Goal: Navigation & Orientation: Find specific page/section

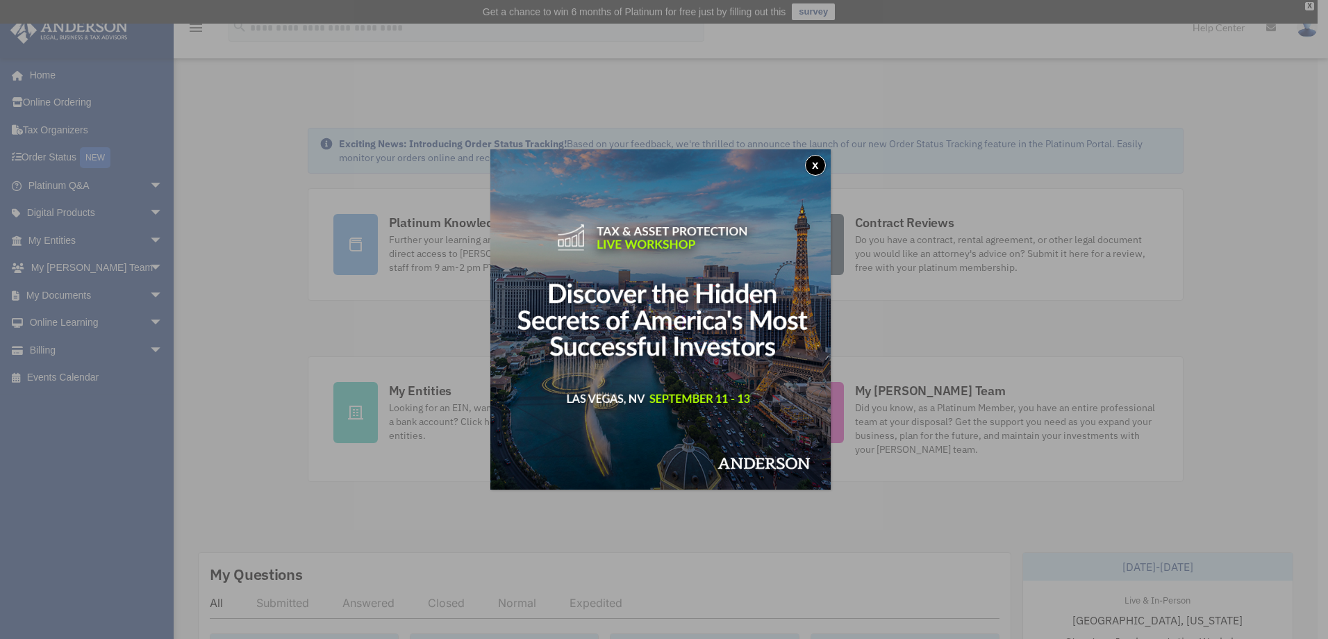
click at [1313, 3] on div "x" at bounding box center [664, 319] width 1328 height 639
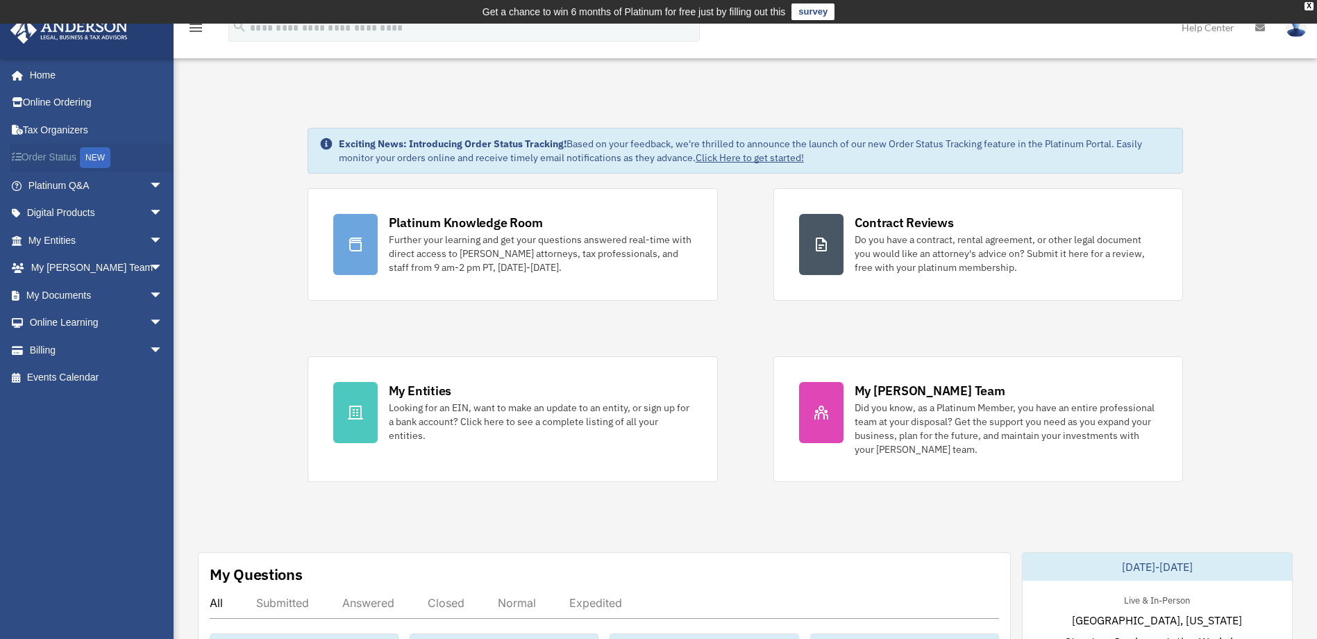
click at [55, 157] on link "Order Status NEW" at bounding box center [97, 158] width 174 height 28
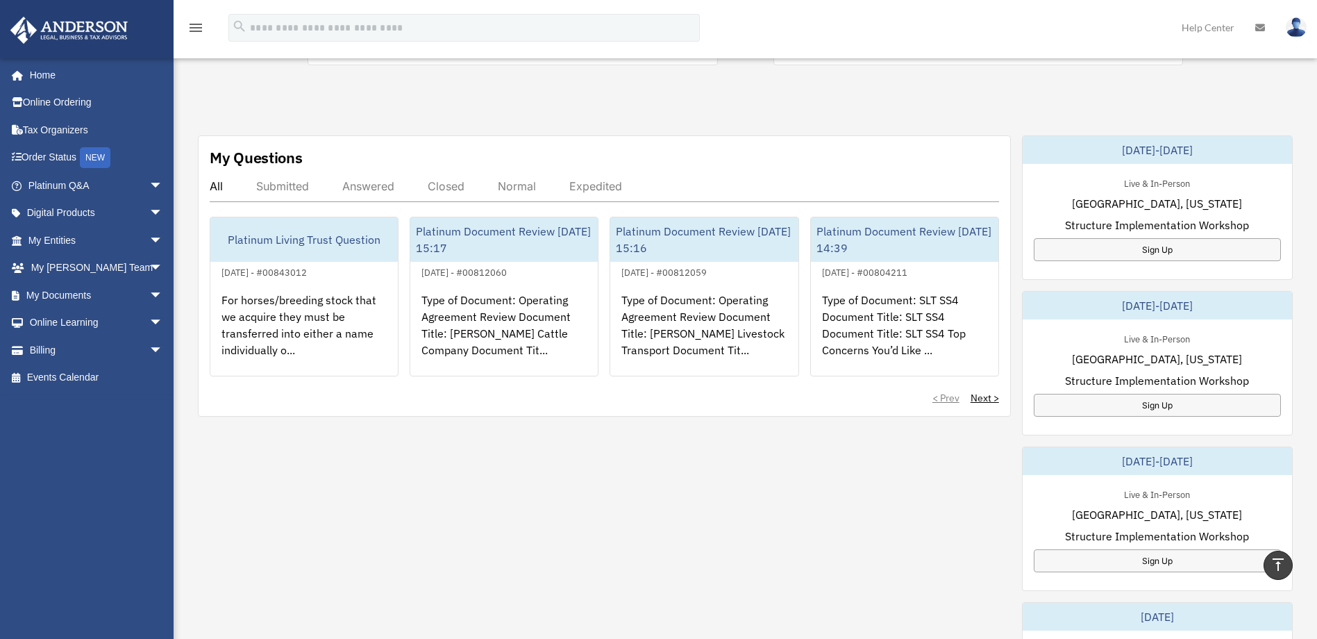
scroll to position [556, 0]
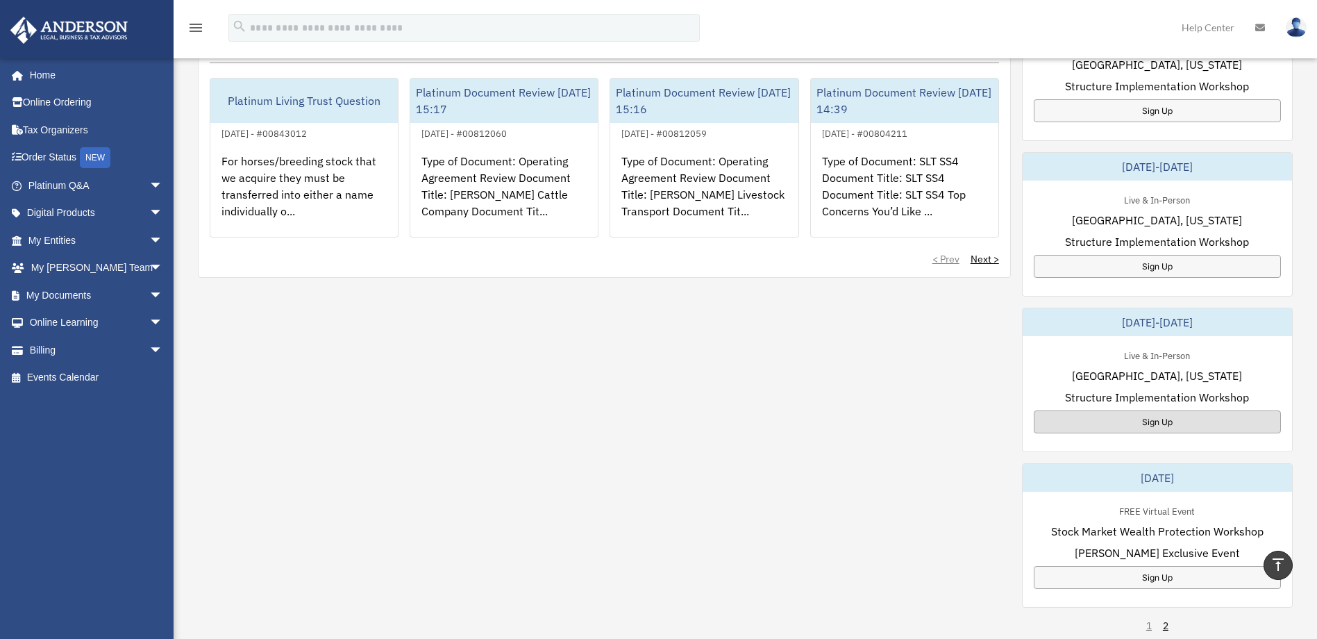
click at [1150, 422] on div "Sign Up" at bounding box center [1157, 421] width 247 height 23
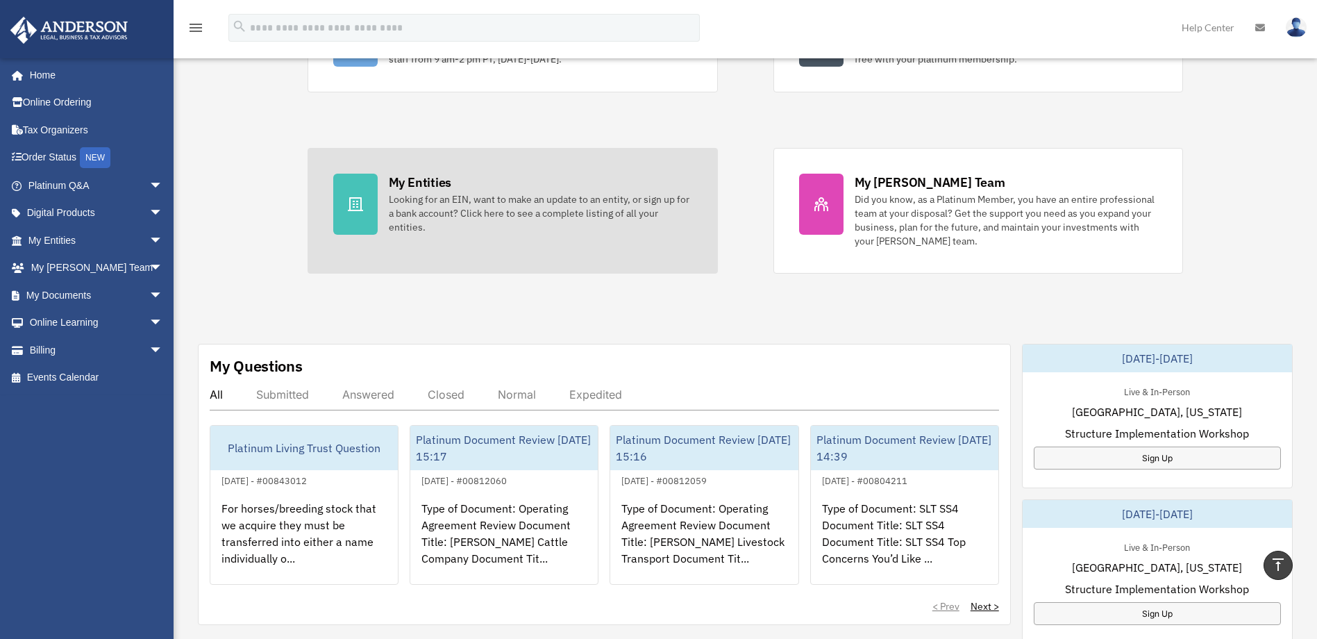
scroll to position [0, 0]
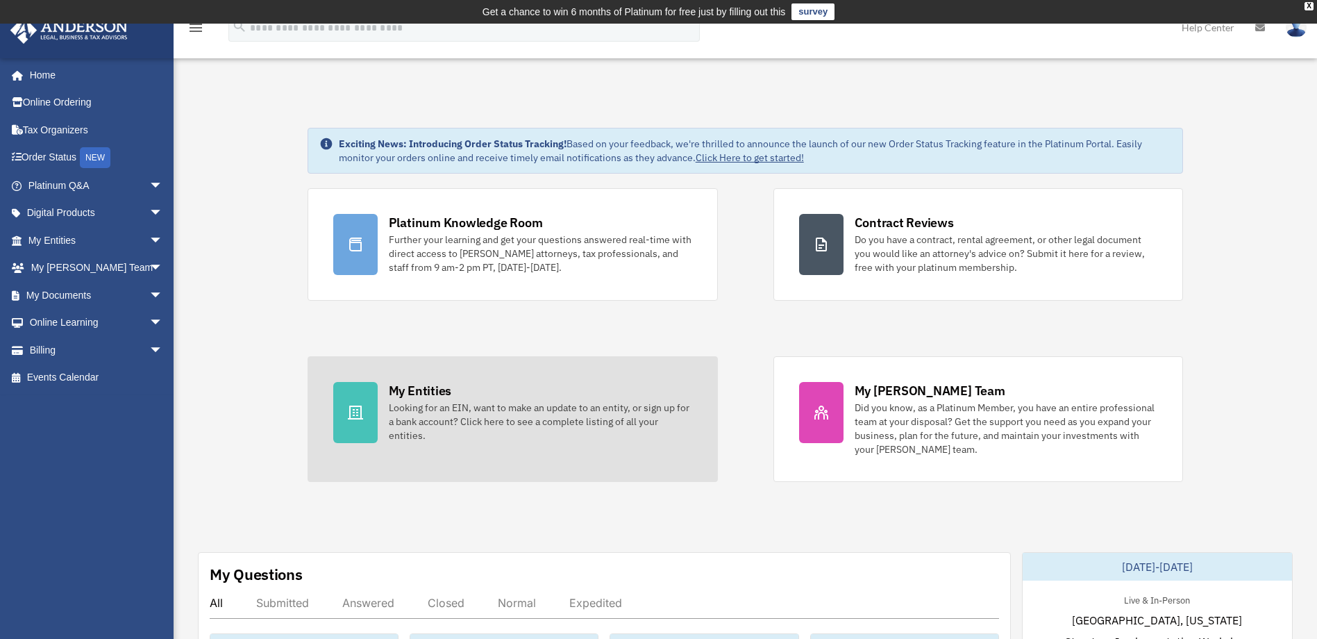
click at [366, 408] on div at bounding box center [355, 412] width 44 height 61
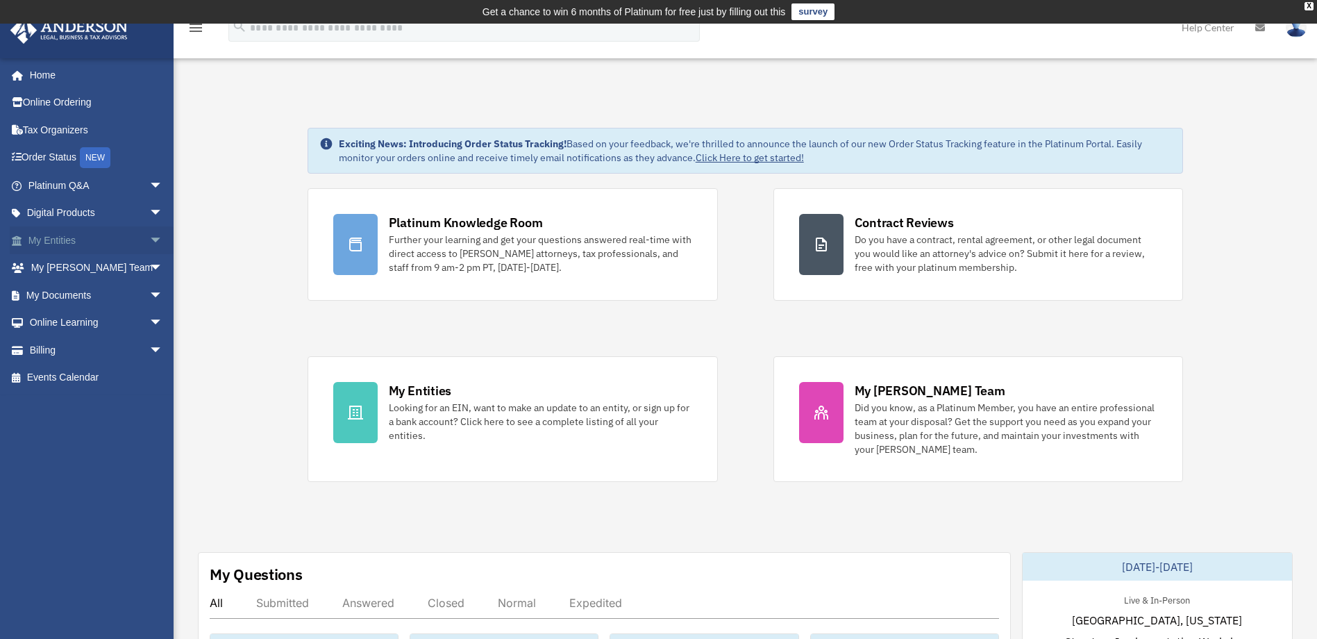
click at [51, 242] on link "My Entities arrow_drop_down" at bounding box center [97, 240] width 174 height 28
click at [149, 241] on span "arrow_drop_down" at bounding box center [163, 240] width 28 height 28
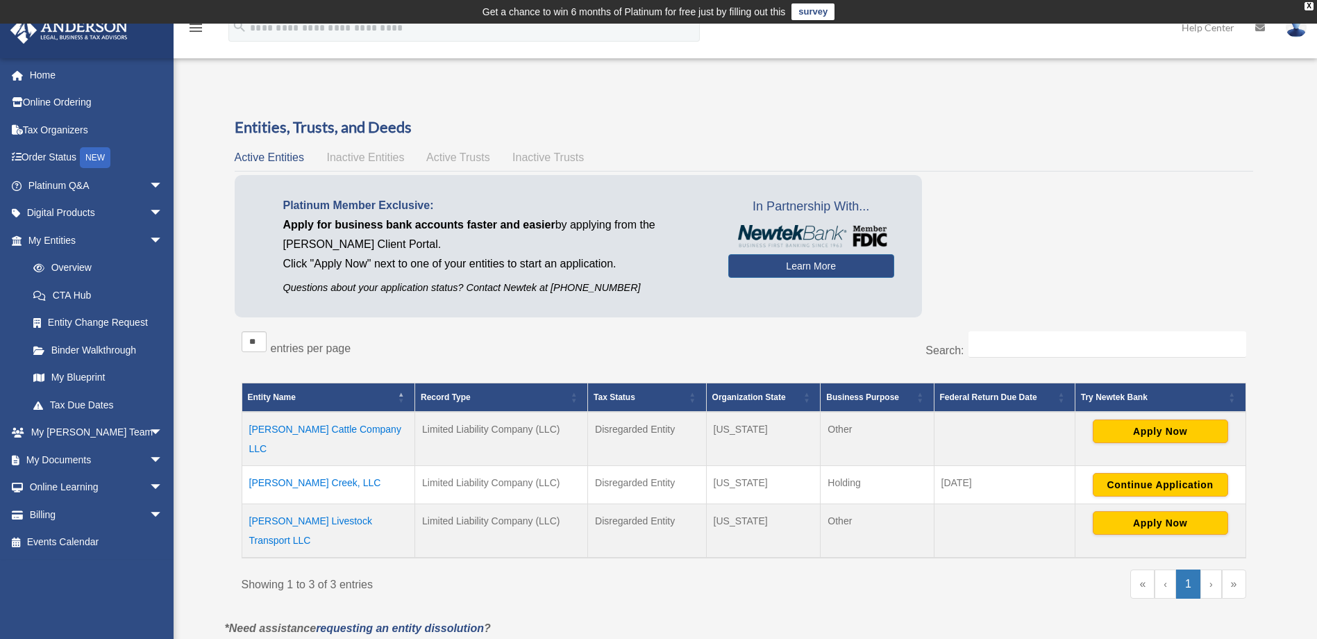
scroll to position [139, 0]
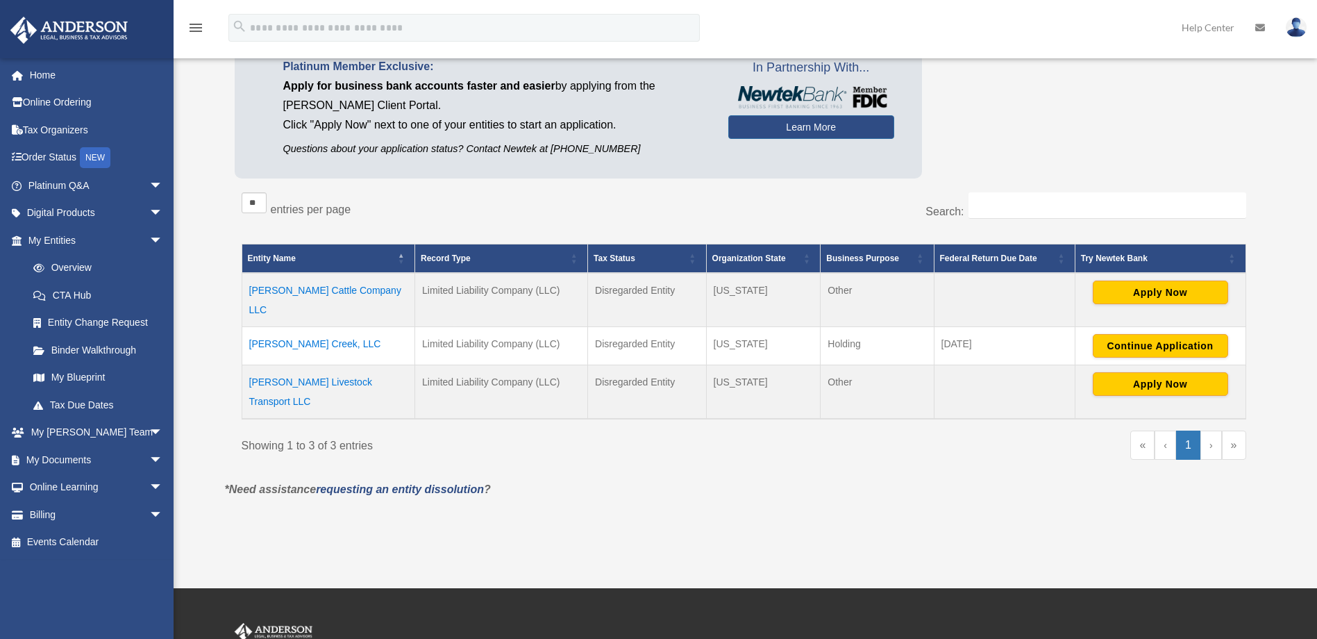
click at [287, 328] on td "[PERSON_NAME] Creek, LLC" at bounding box center [329, 345] width 174 height 38
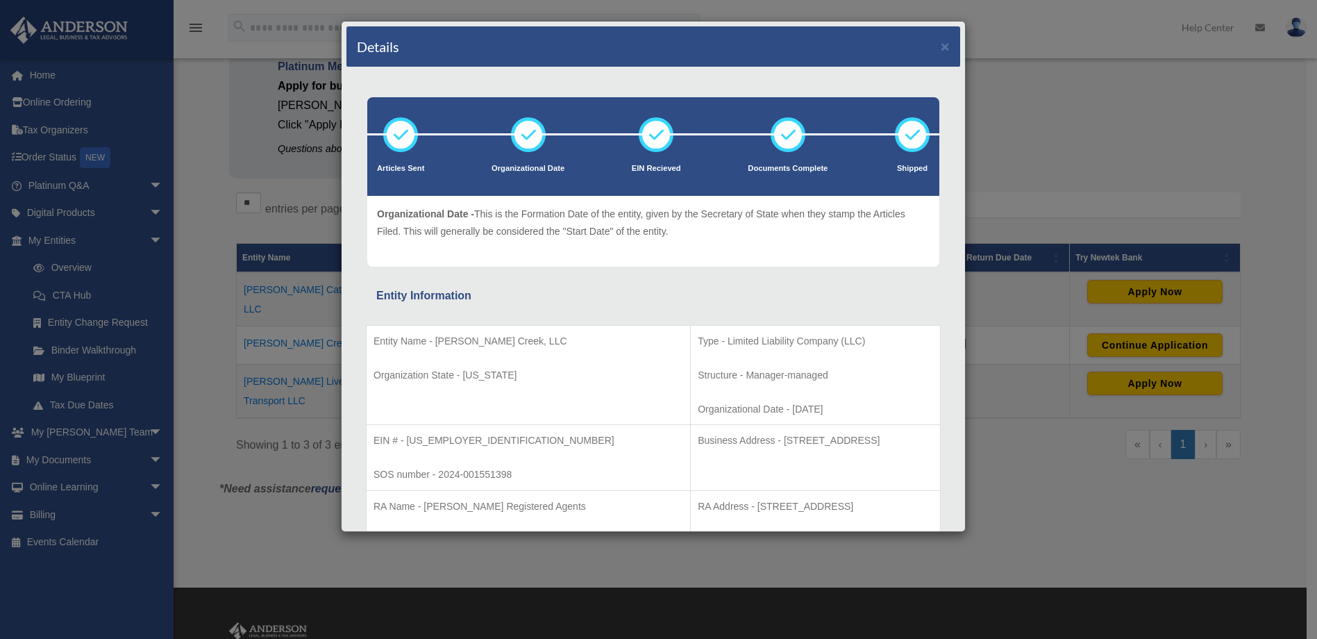
scroll to position [0, 0]
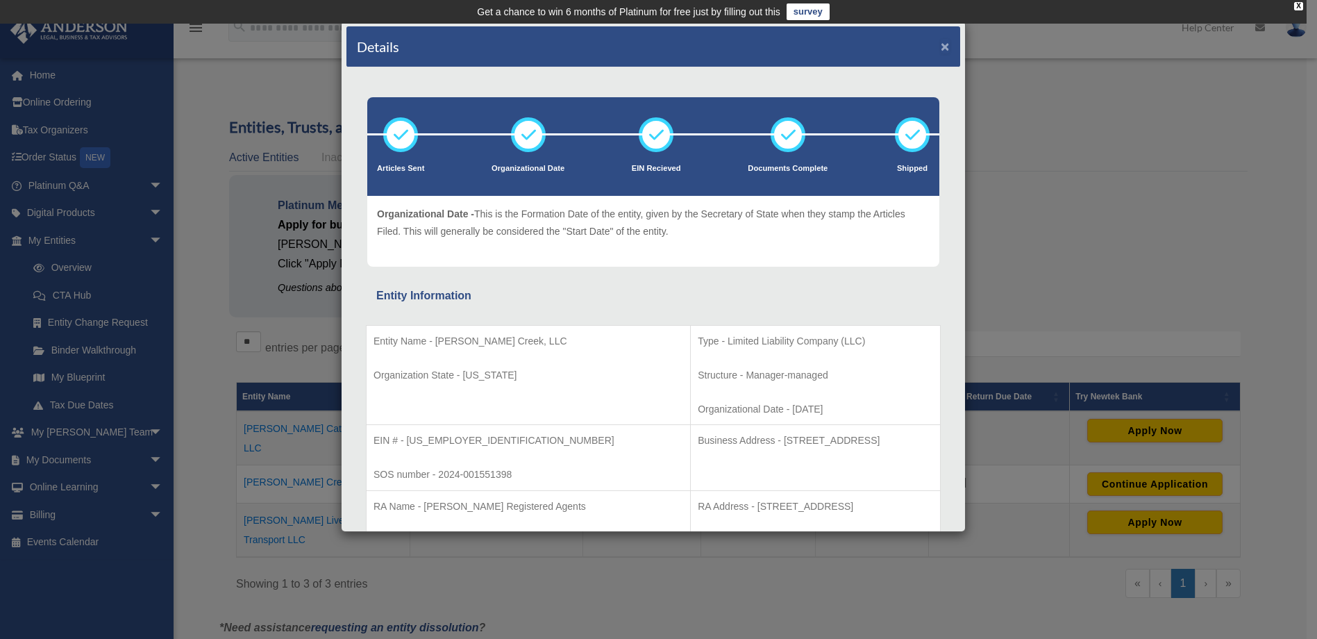
click at [941, 47] on button "×" at bounding box center [945, 46] width 9 height 15
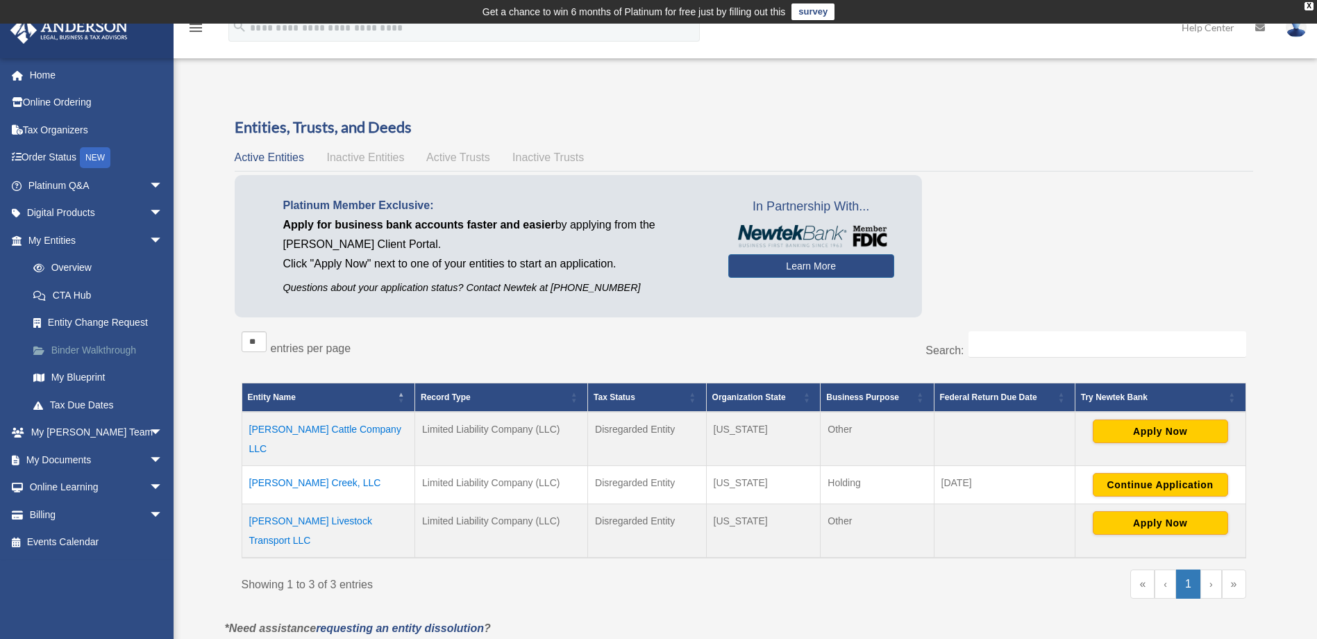
click at [99, 350] on link "Binder Walkthrough" at bounding box center [101, 350] width 165 height 28
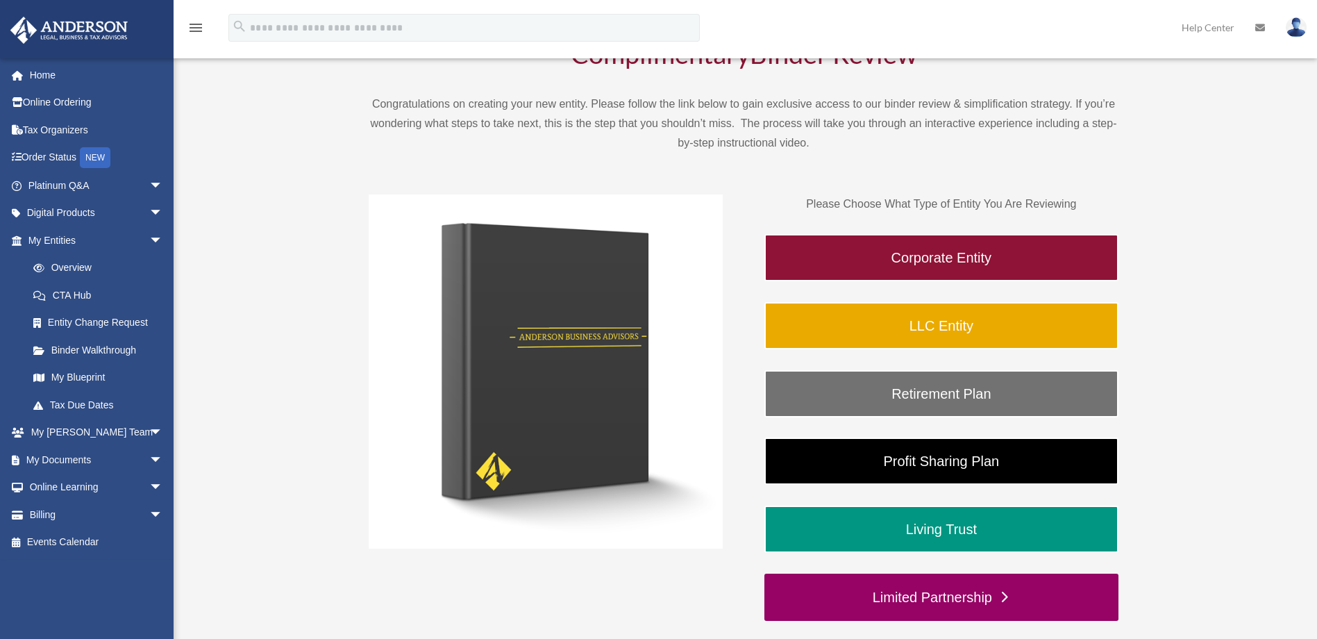
scroll to position [278, 0]
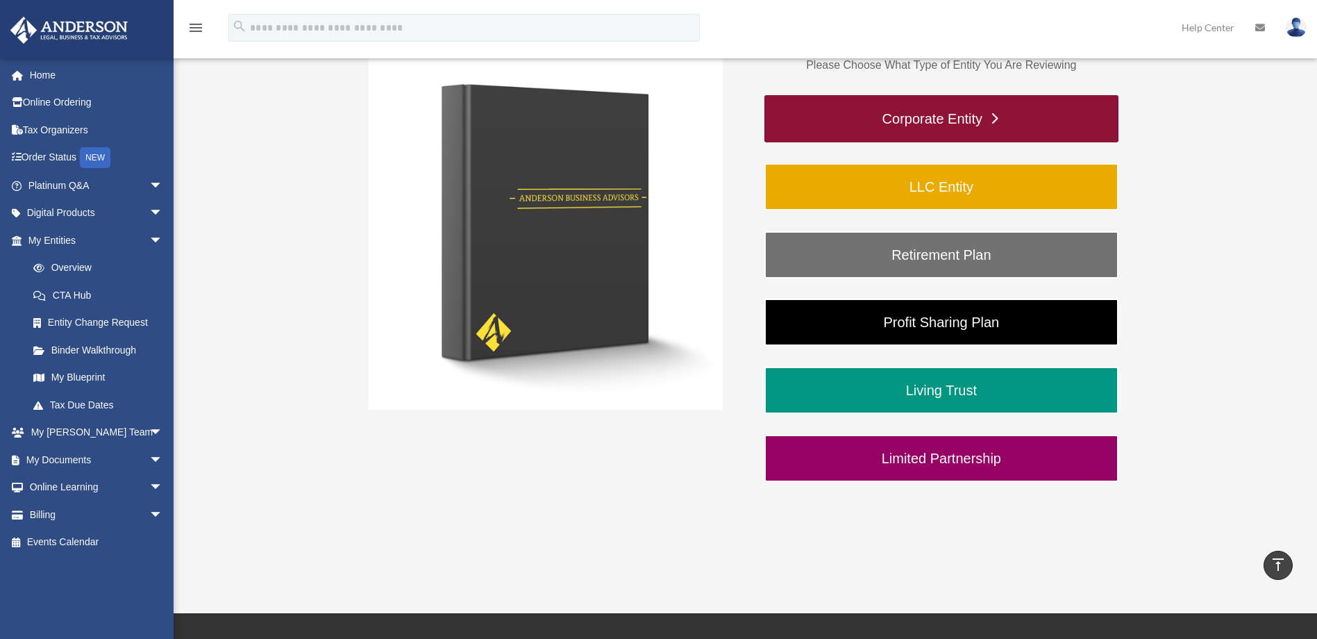
click at [943, 126] on link "Corporate Entity" at bounding box center [942, 118] width 354 height 47
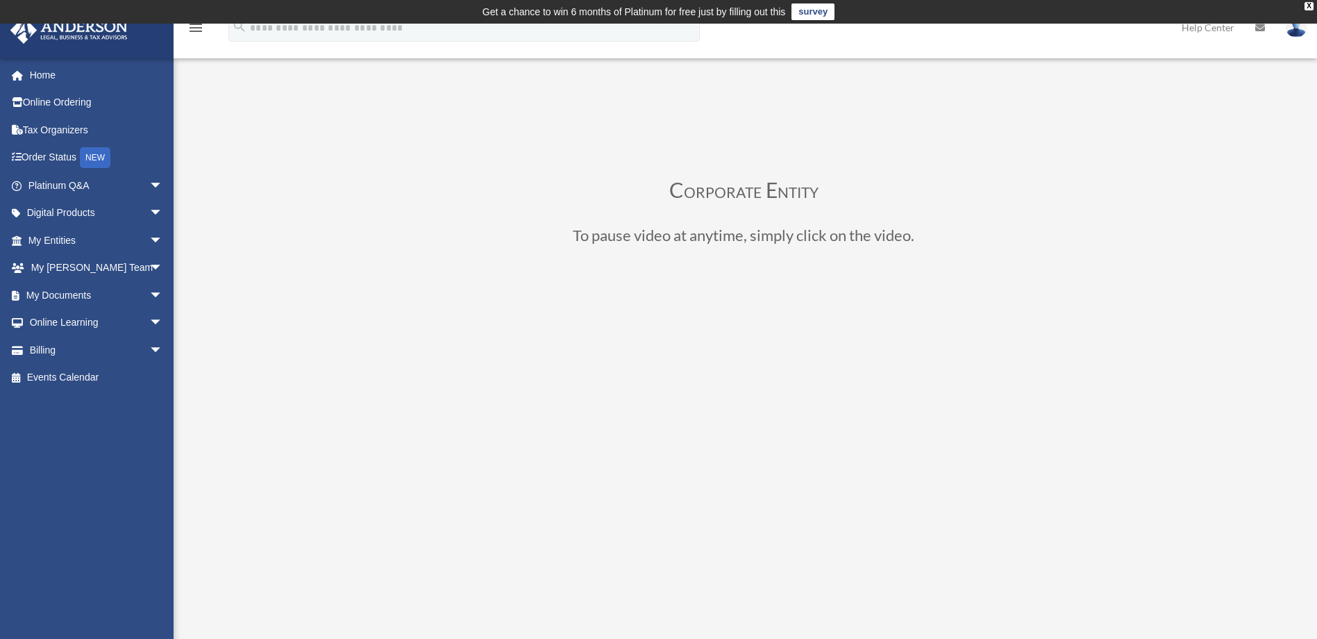
scroll to position [347, 0]
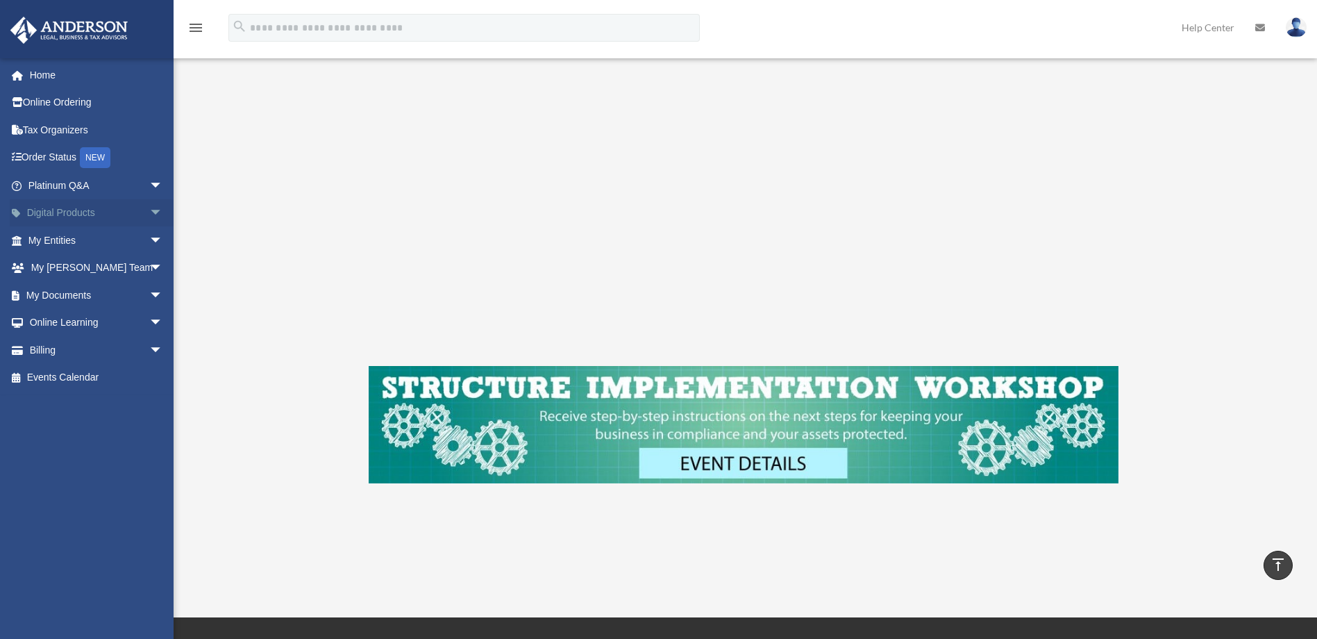
click at [51, 213] on link "Digital Products arrow_drop_down" at bounding box center [97, 213] width 174 height 28
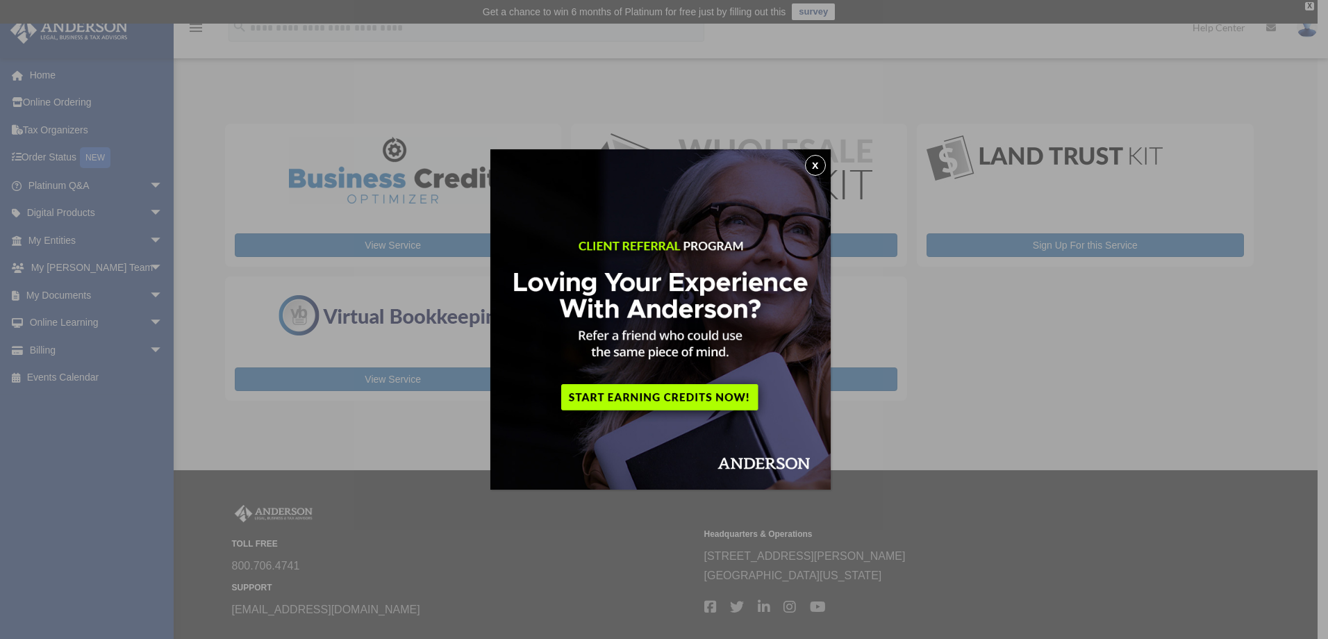
click at [820, 165] on button "x" at bounding box center [815, 165] width 21 height 21
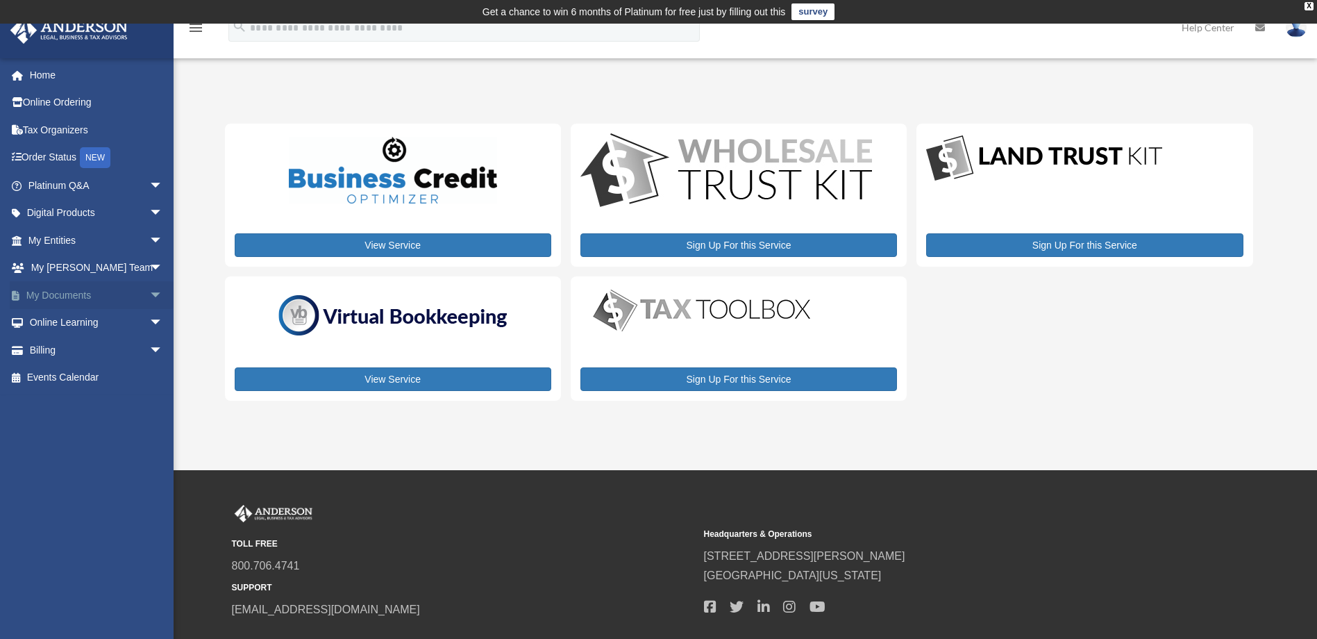
click at [100, 294] on link "My Documents arrow_drop_down" at bounding box center [97, 295] width 174 height 28
click at [149, 292] on span "arrow_drop_down" at bounding box center [163, 295] width 28 height 28
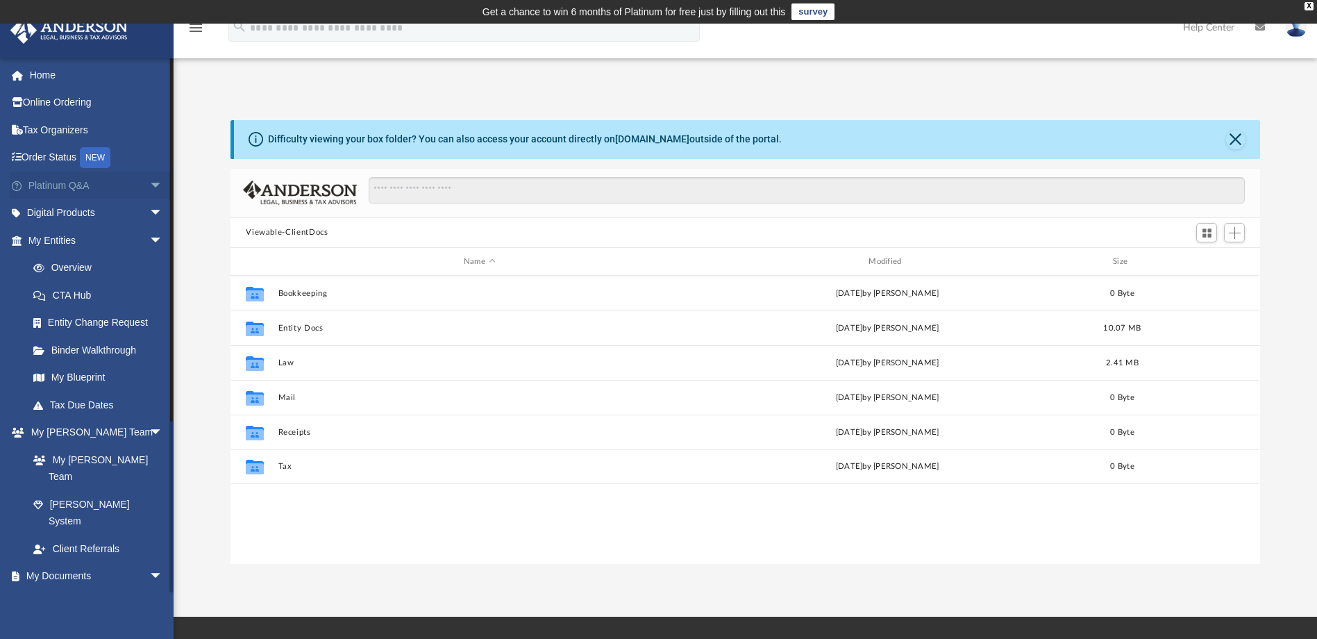
click at [149, 181] on span "arrow_drop_down" at bounding box center [163, 186] width 28 height 28
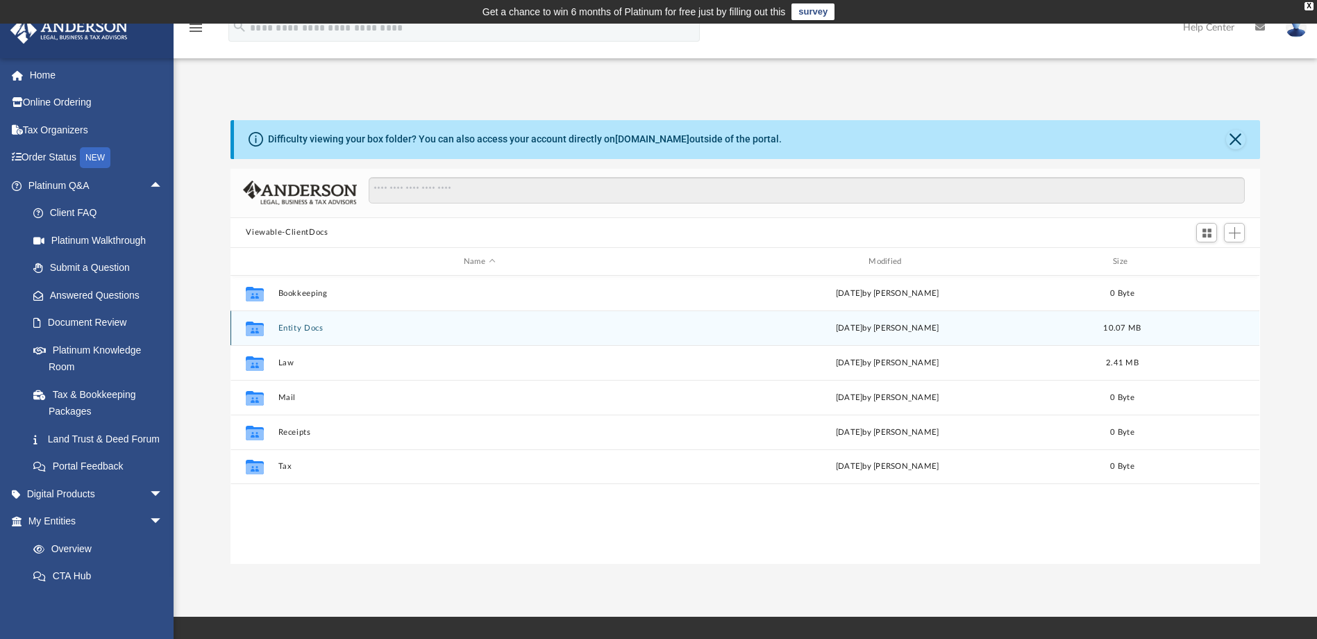
click at [304, 326] on button "Entity Docs" at bounding box center [479, 328] width 402 height 9
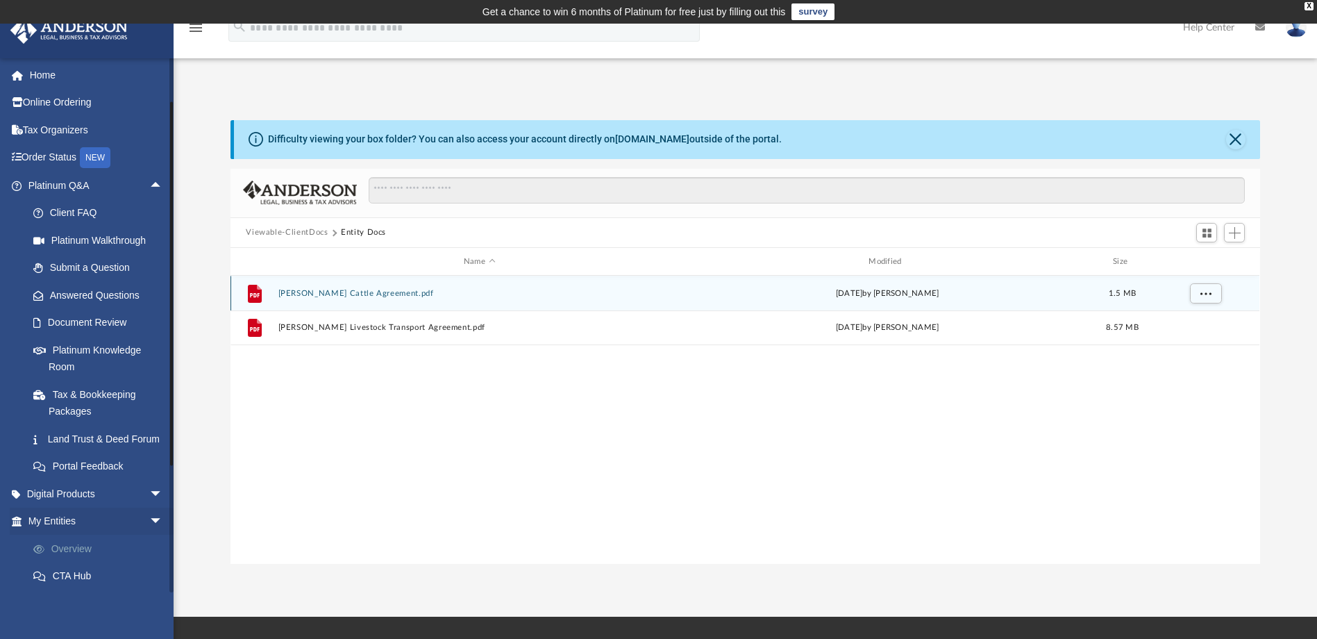
scroll to position [139, 0]
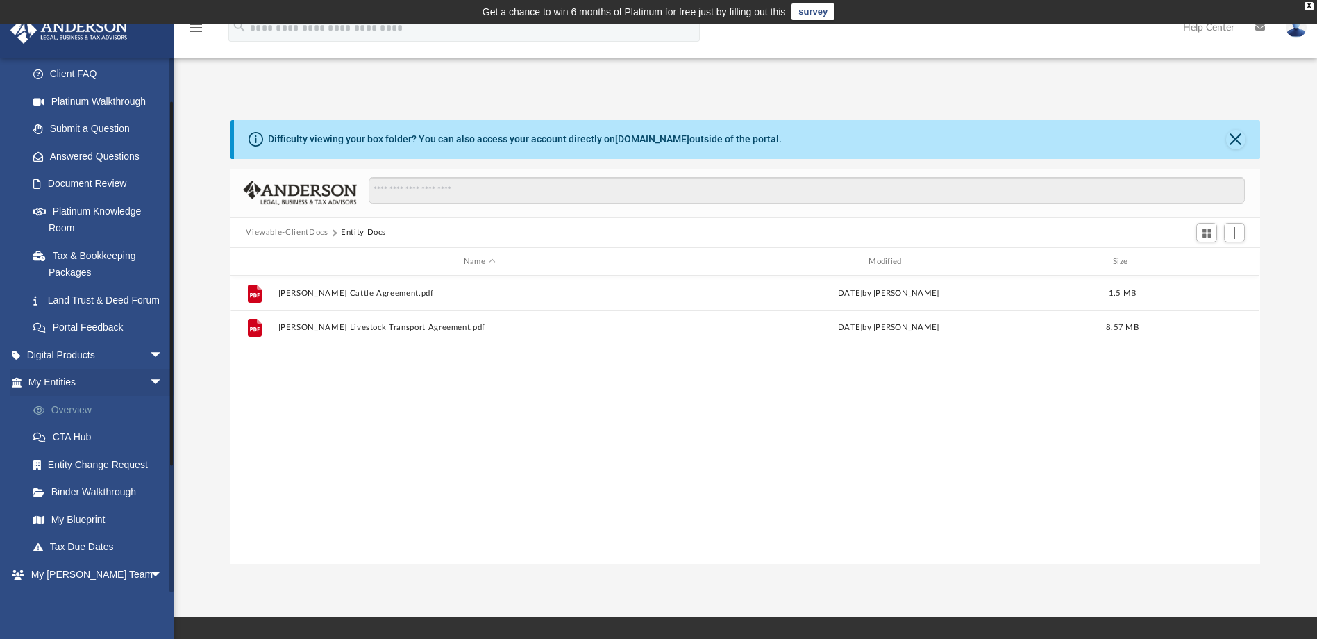
click at [76, 424] on link "Overview" at bounding box center [101, 410] width 165 height 28
